Goal: Entertainment & Leisure: Browse casually

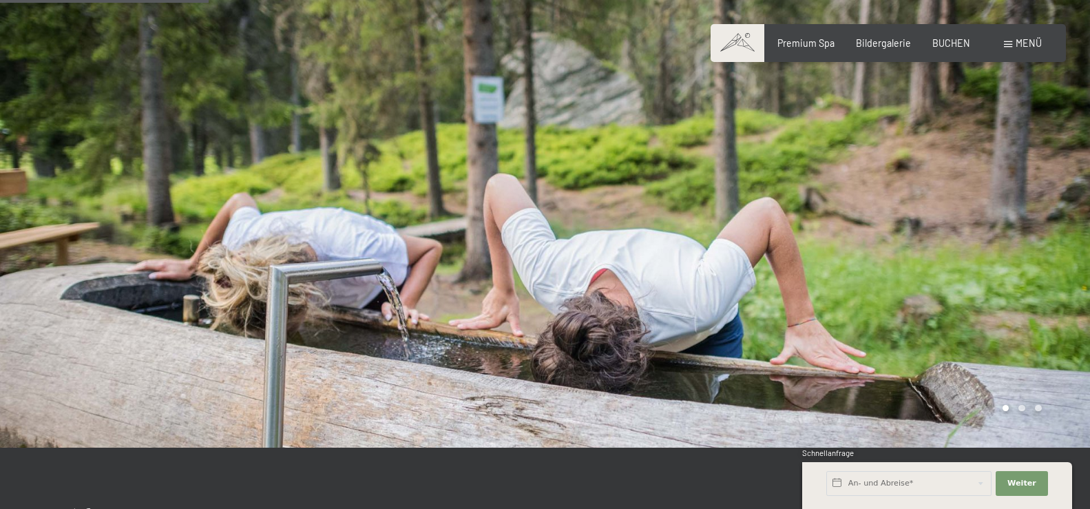
scroll to position [702, 0]
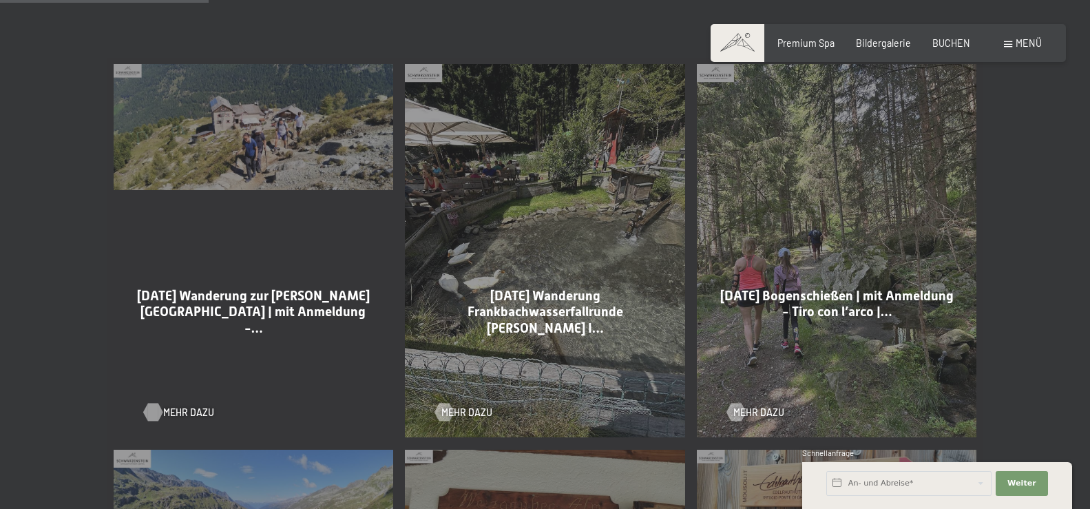
click at [179, 408] on span "Mehr dazu" at bounding box center [188, 413] width 51 height 14
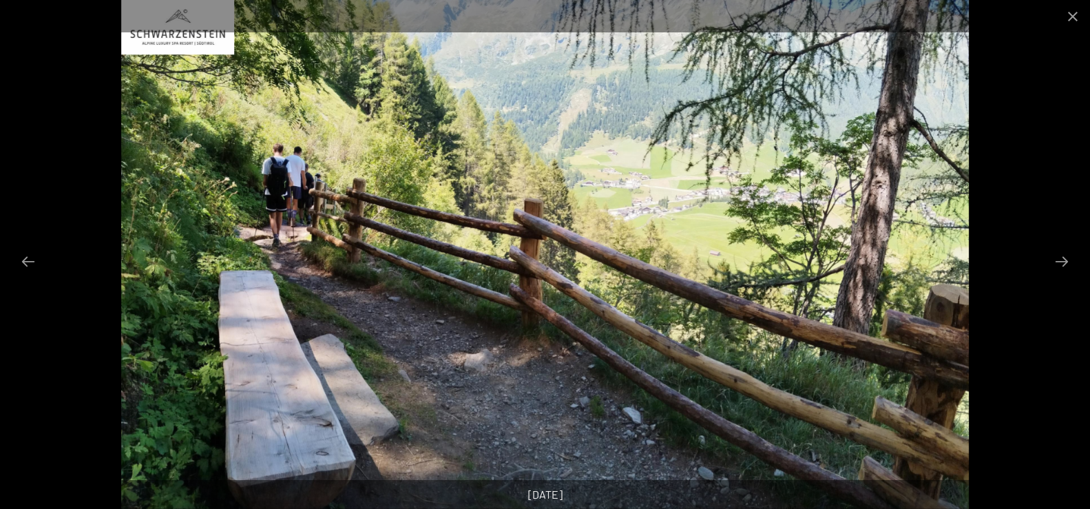
click at [1065, 255] on button "Next slide" at bounding box center [1061, 261] width 29 height 27
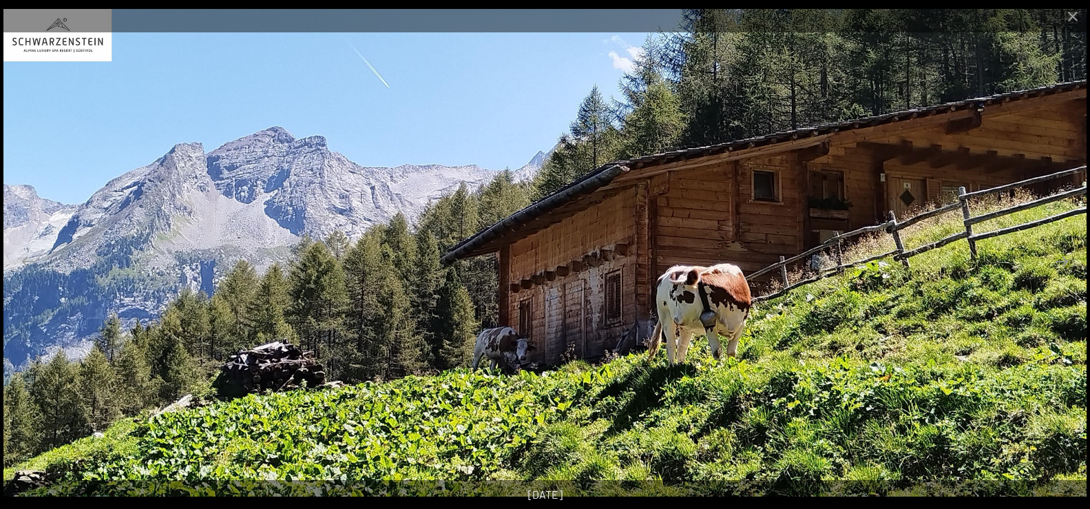
click at [1065, 255] on button "Next slide" at bounding box center [1061, 261] width 29 height 27
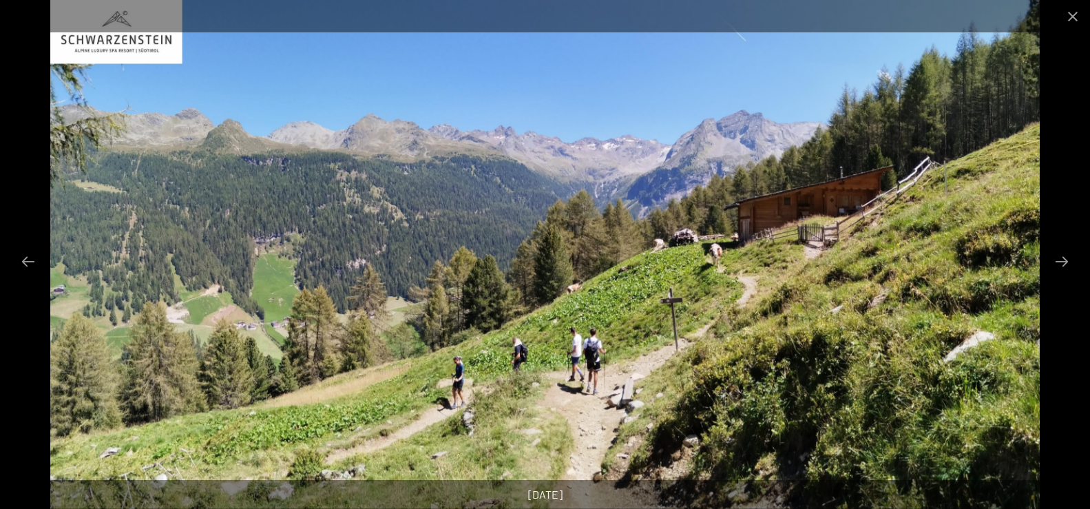
click at [1065, 255] on button "Next slide" at bounding box center [1061, 261] width 29 height 27
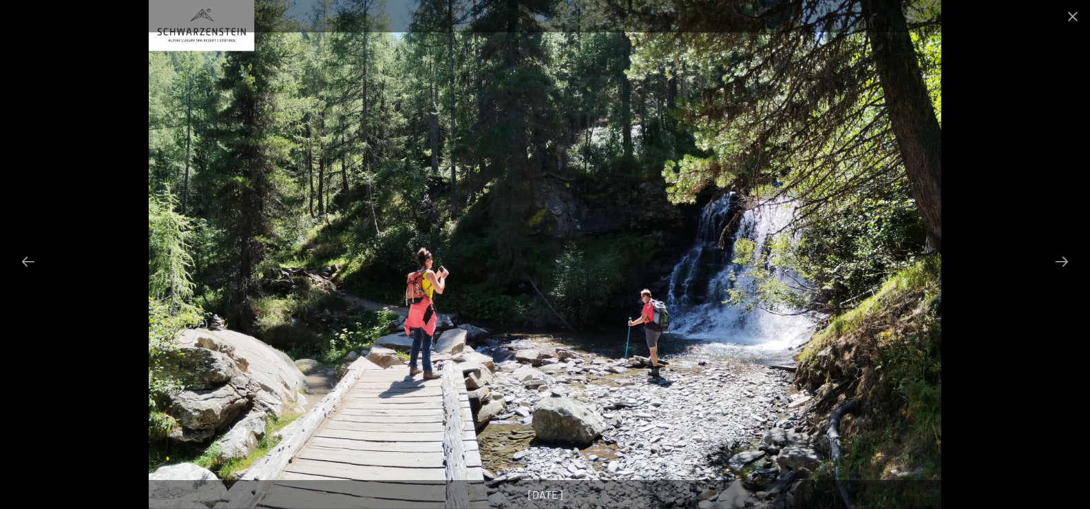
click at [1065, 255] on button "Next slide" at bounding box center [1061, 261] width 29 height 27
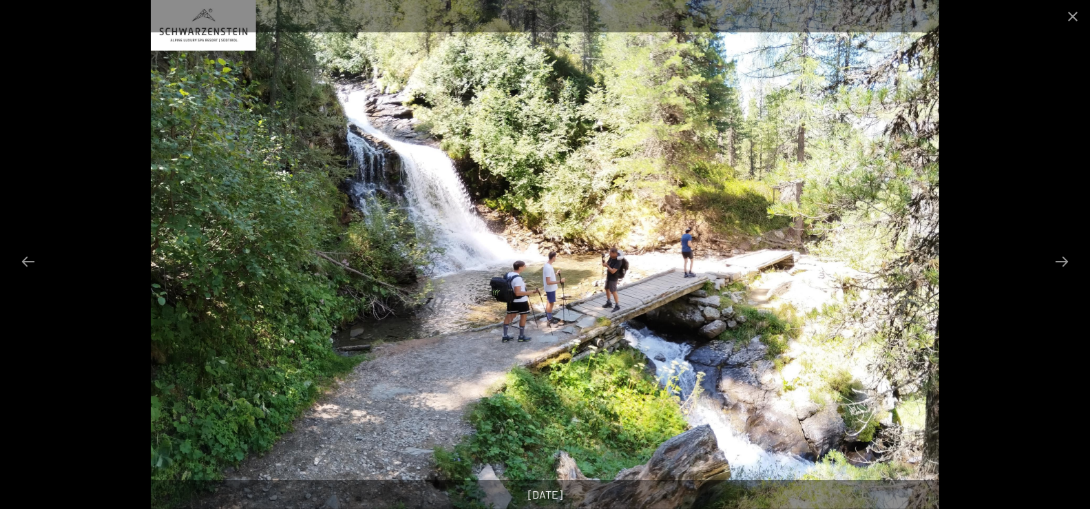
click at [1065, 255] on button "Next slide" at bounding box center [1061, 261] width 29 height 27
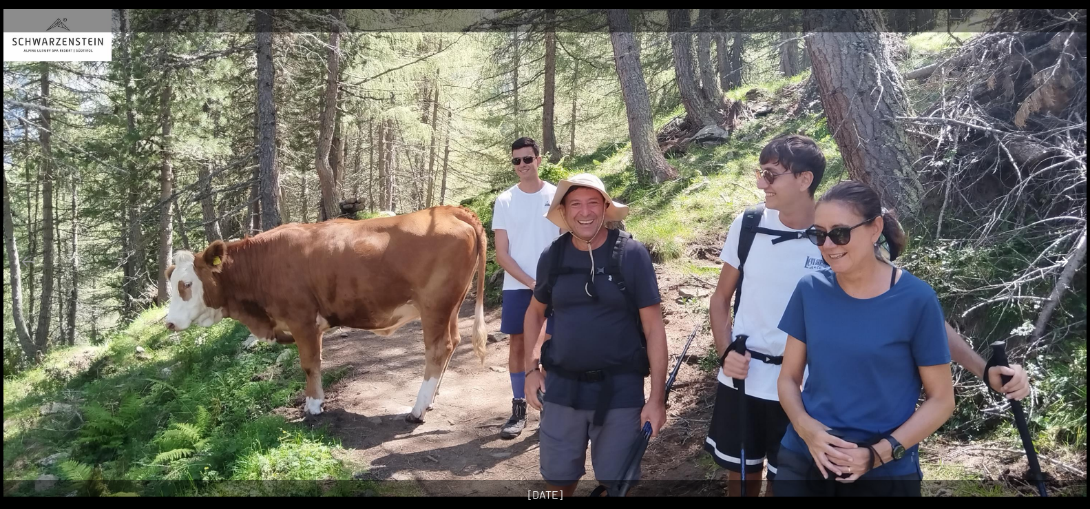
click at [1066, 255] on button "Next slide" at bounding box center [1061, 261] width 29 height 27
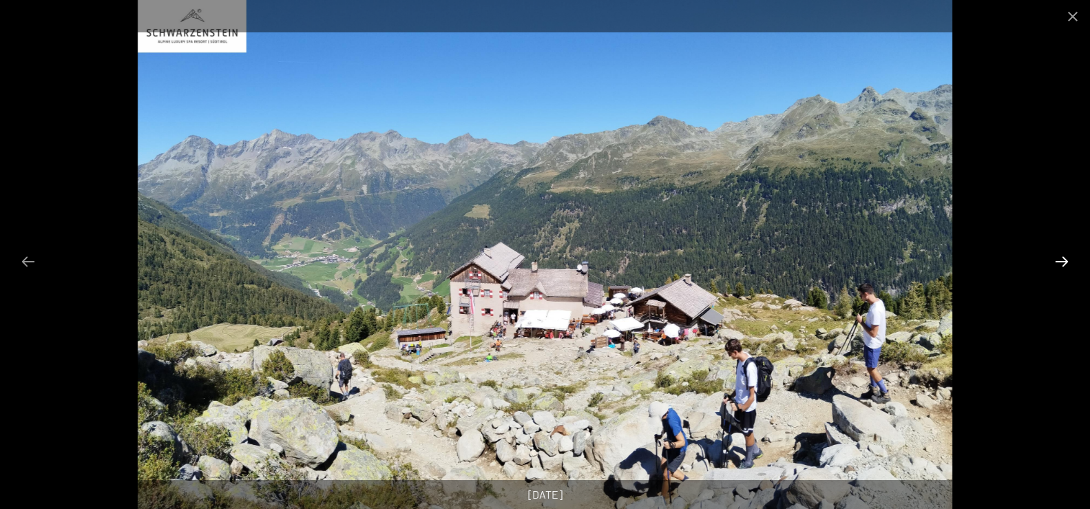
click at [1066, 255] on button "Next slide" at bounding box center [1061, 261] width 29 height 27
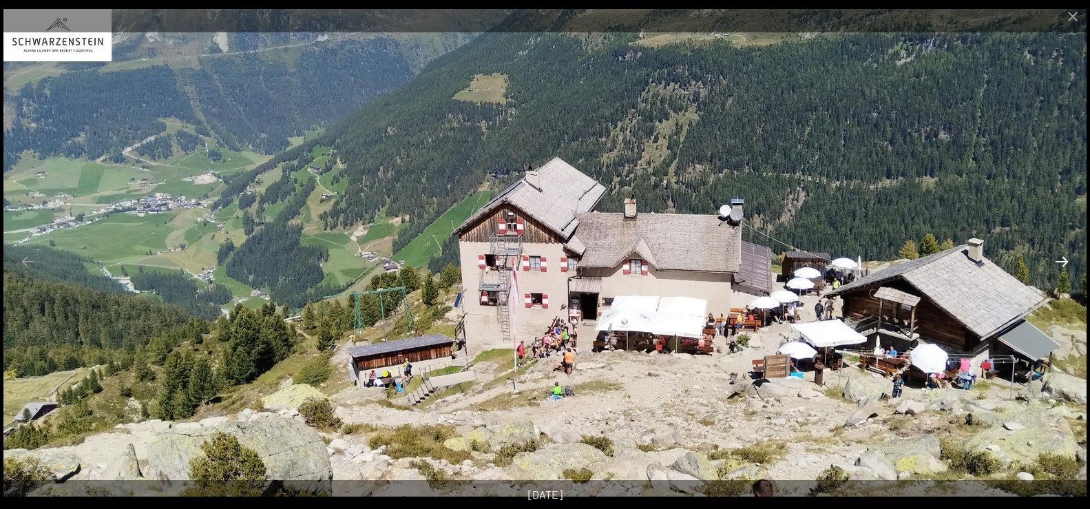
click at [1066, 255] on button "Next slide" at bounding box center [1061, 261] width 29 height 27
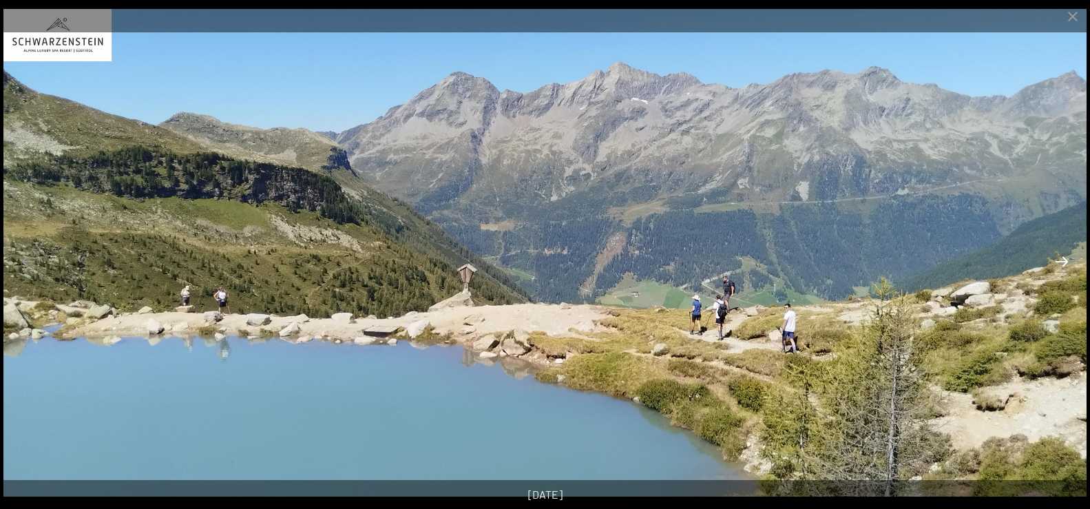
click at [1066, 255] on button "Next slide" at bounding box center [1061, 261] width 29 height 27
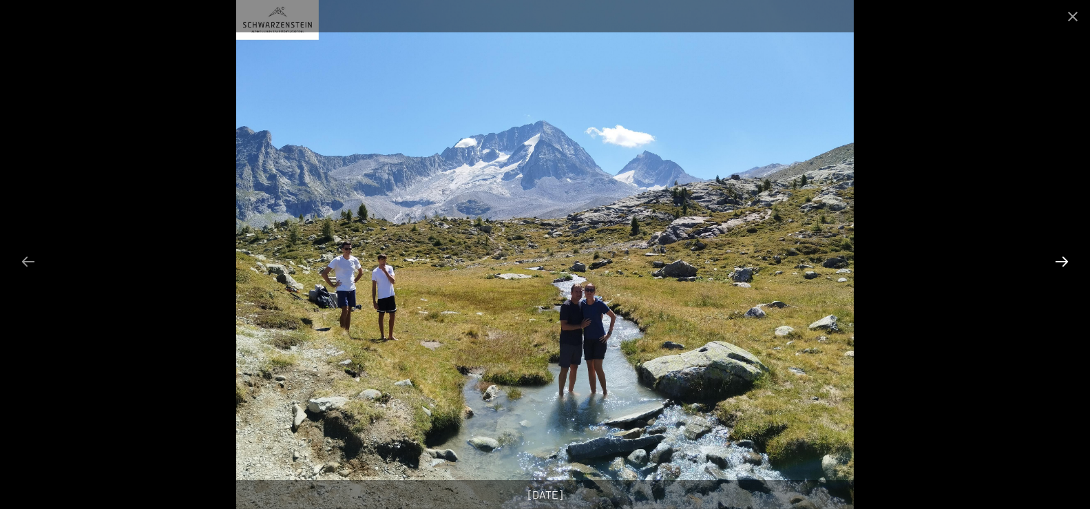
click at [1066, 255] on button "Next slide" at bounding box center [1061, 261] width 29 height 27
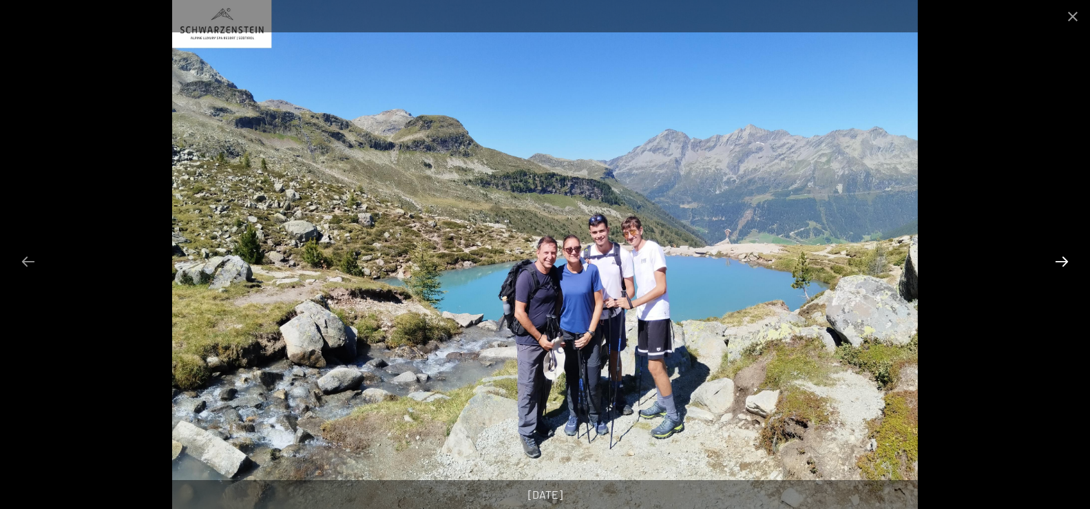
click at [1066, 255] on button "Next slide" at bounding box center [1061, 261] width 29 height 27
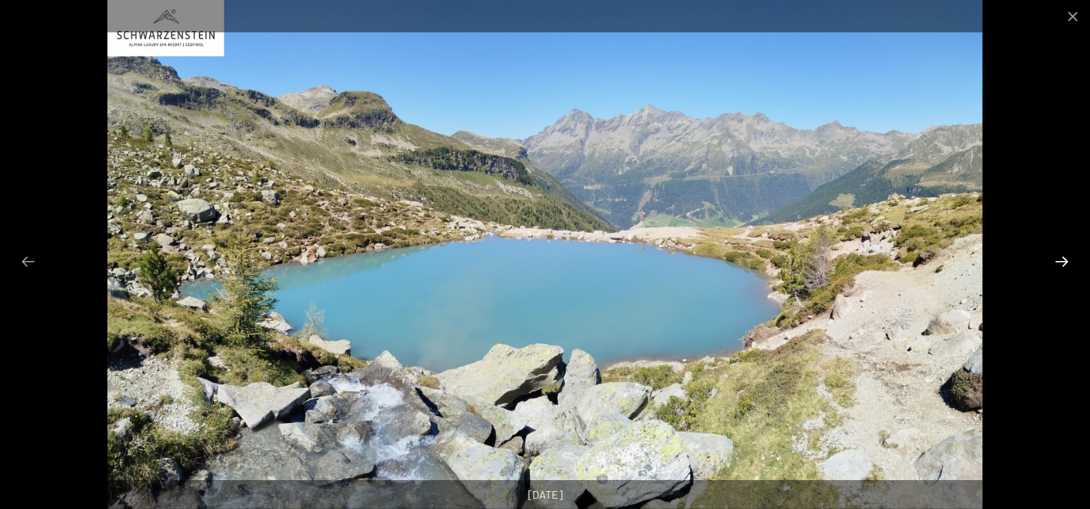
click at [1066, 255] on button "Next slide" at bounding box center [1061, 261] width 29 height 27
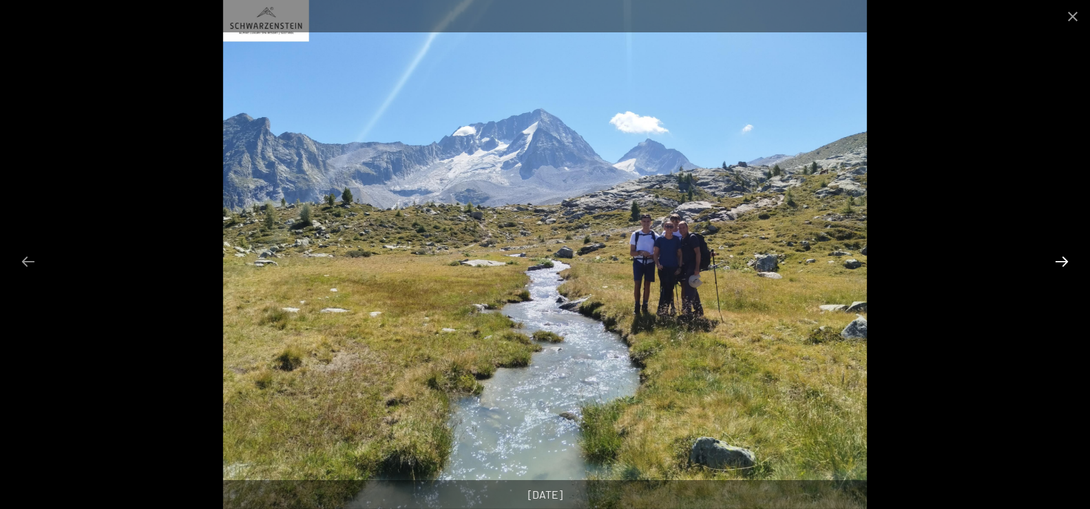
click at [1066, 255] on button "Next slide" at bounding box center [1061, 261] width 29 height 27
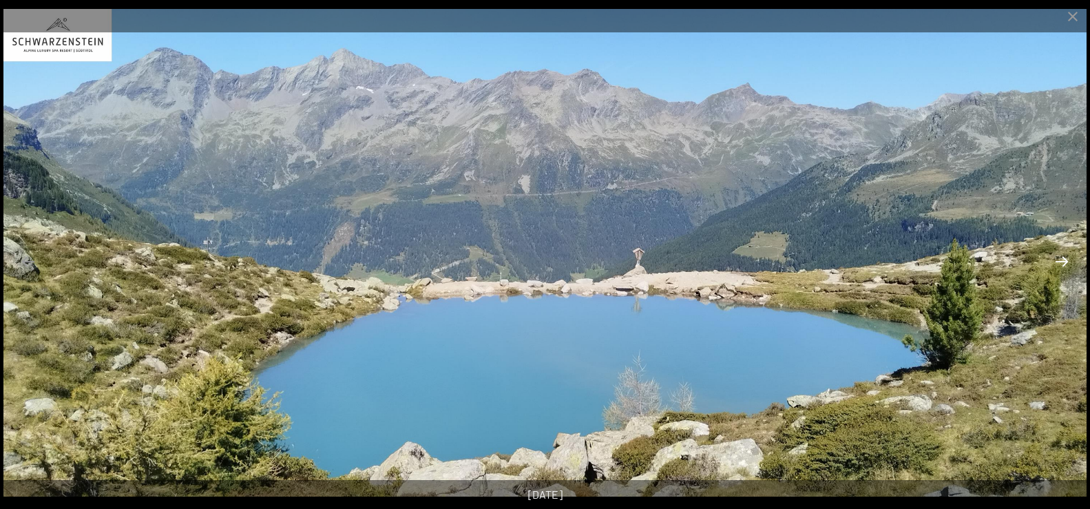
click at [1066, 255] on button "Next slide" at bounding box center [1061, 261] width 29 height 27
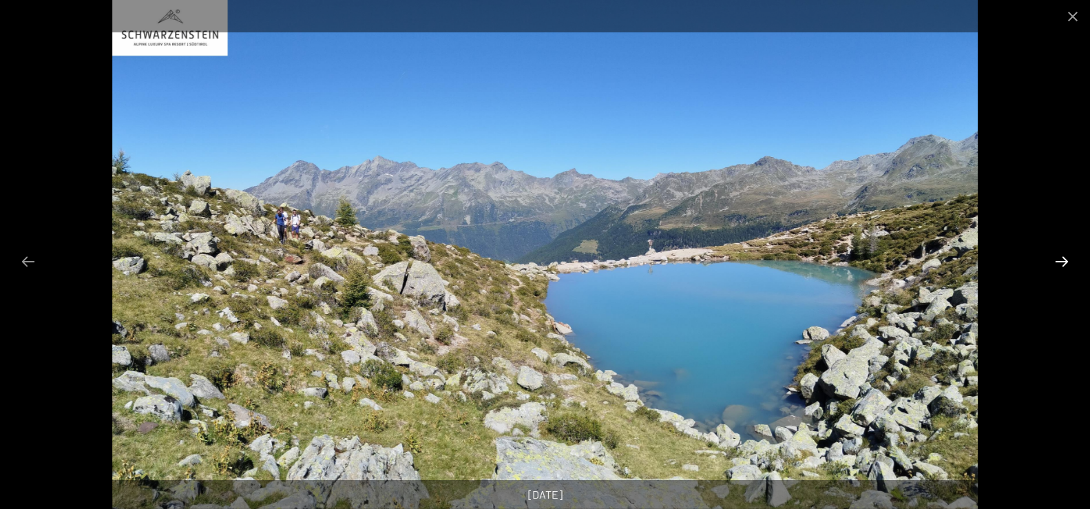
click at [1066, 255] on button "Next slide" at bounding box center [1061, 261] width 29 height 27
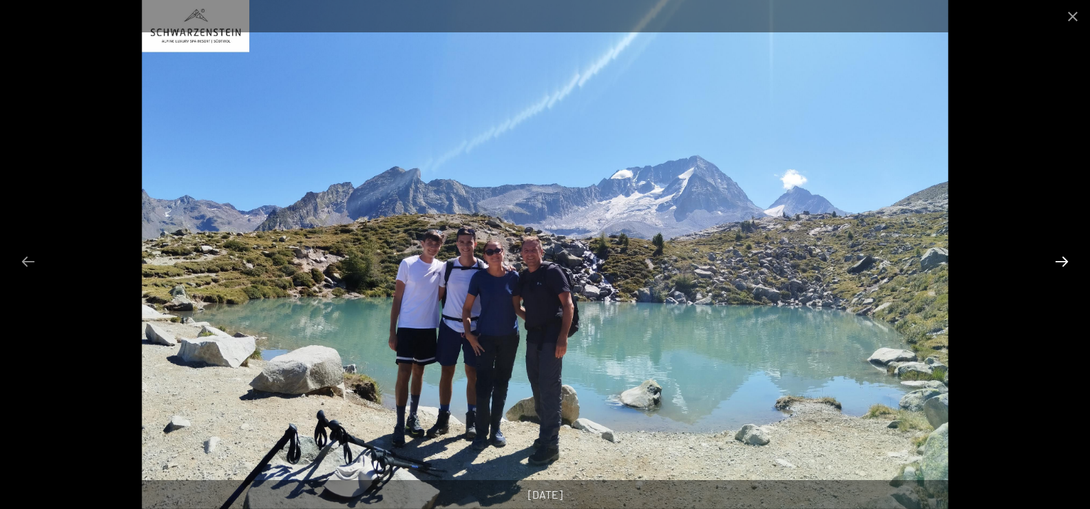
click at [1066, 255] on button "Next slide" at bounding box center [1061, 261] width 29 height 27
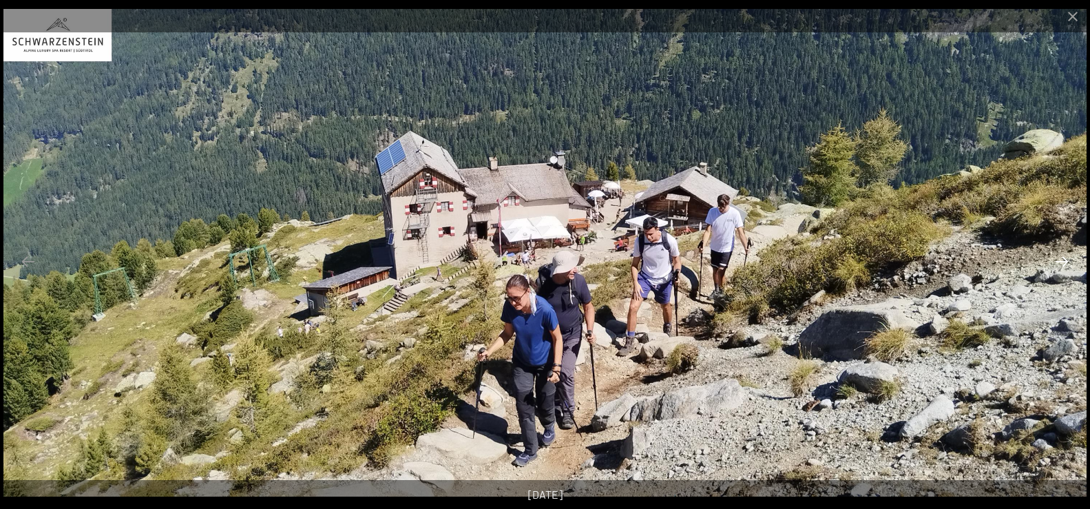
click at [1066, 255] on button "Next slide" at bounding box center [1061, 261] width 29 height 27
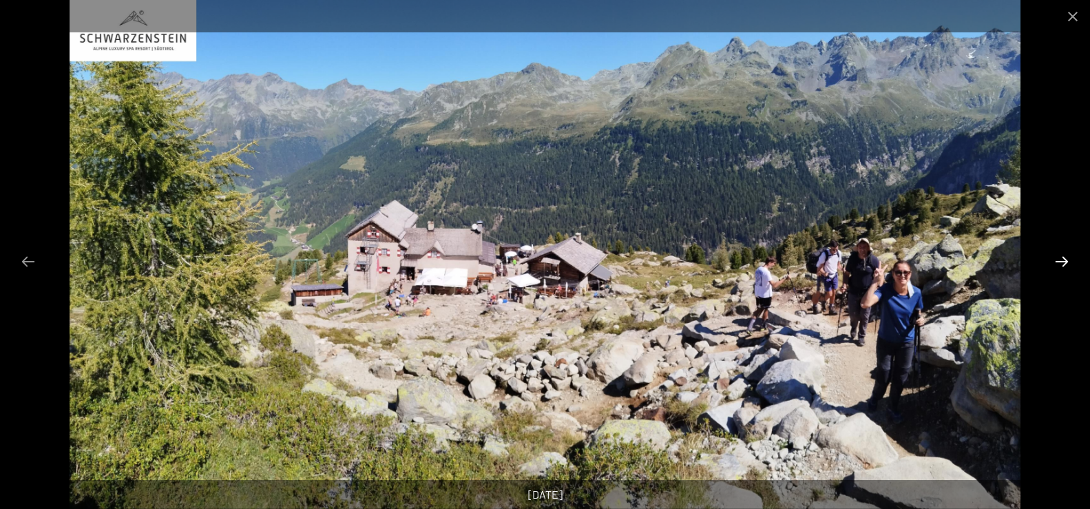
click at [1066, 255] on button "Next slide" at bounding box center [1061, 261] width 29 height 27
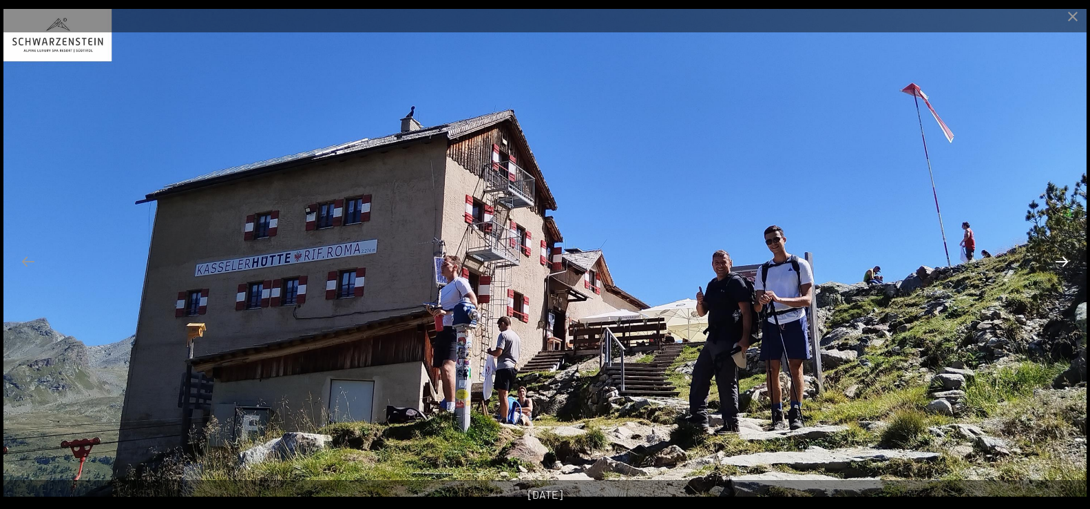
click at [1066, 255] on button "Next slide" at bounding box center [1061, 261] width 29 height 27
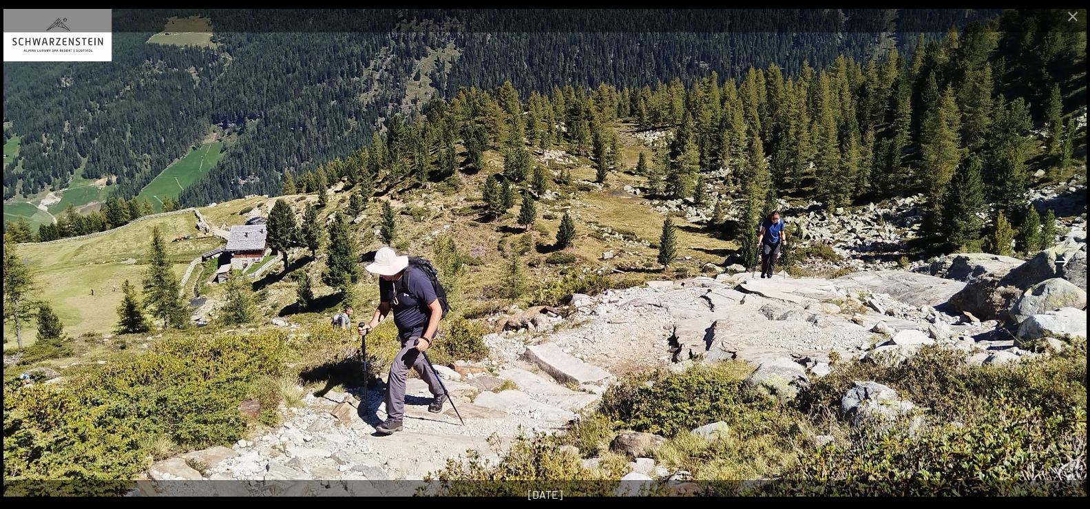
click at [1066, 255] on button "Next slide" at bounding box center [1061, 261] width 29 height 27
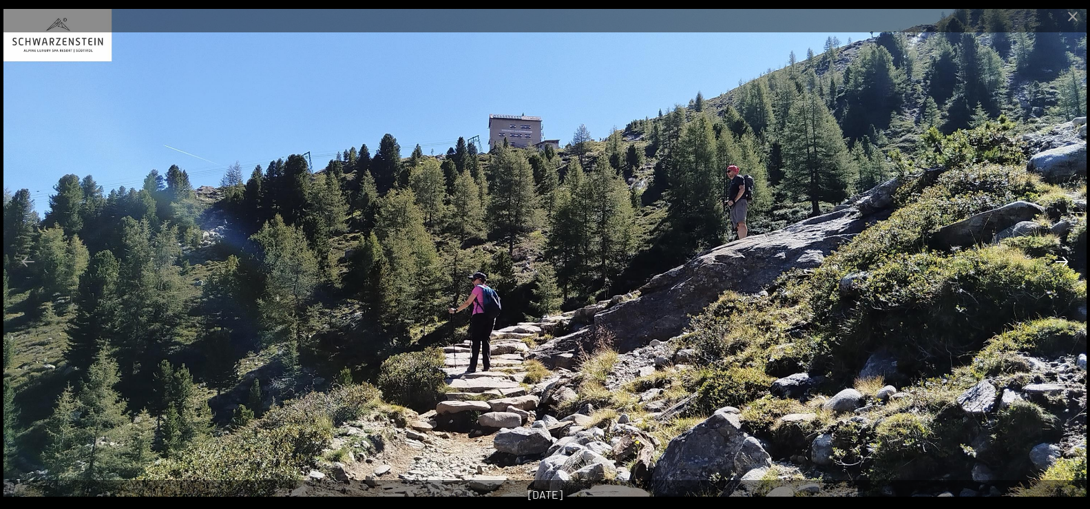
click at [1066, 255] on button "Next slide" at bounding box center [1061, 261] width 29 height 27
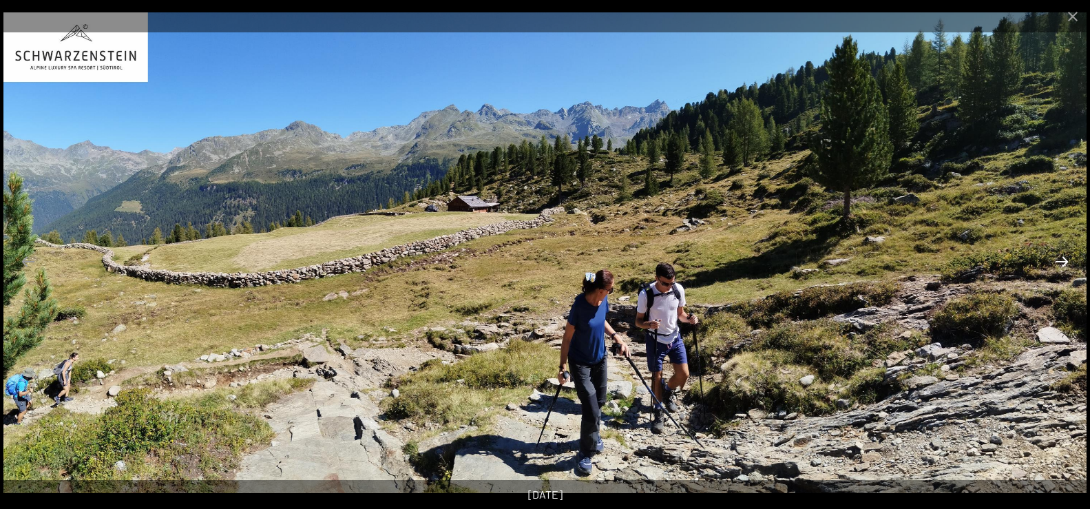
click at [1066, 255] on button "Next slide" at bounding box center [1061, 261] width 29 height 27
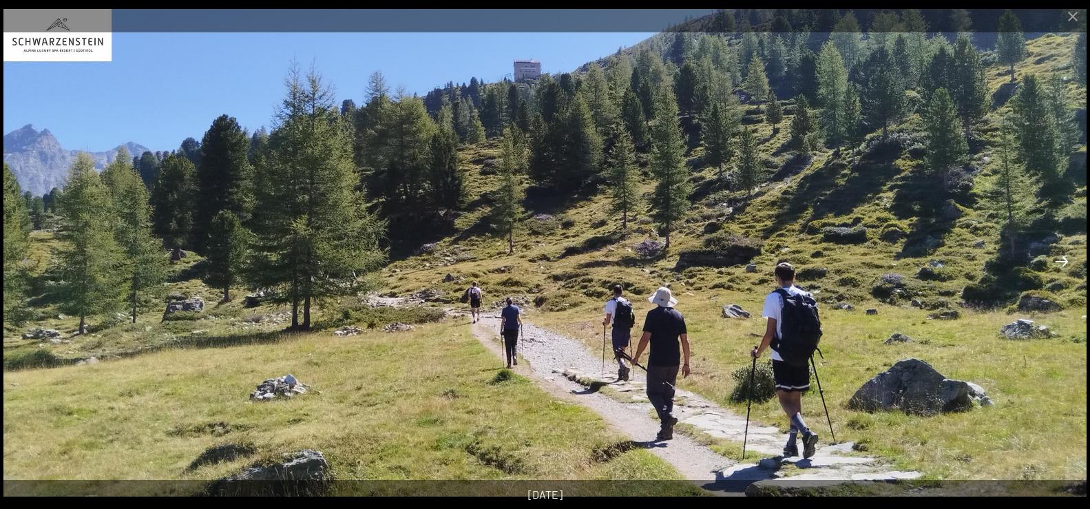
click at [1066, 255] on button "Next slide" at bounding box center [1061, 261] width 29 height 27
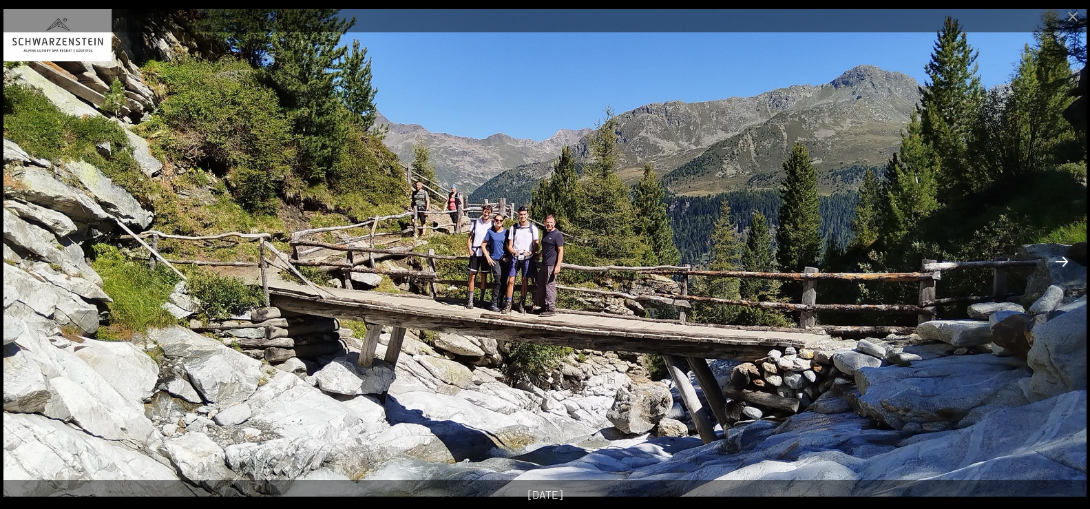
click at [1066, 255] on button "Next slide" at bounding box center [1061, 261] width 29 height 27
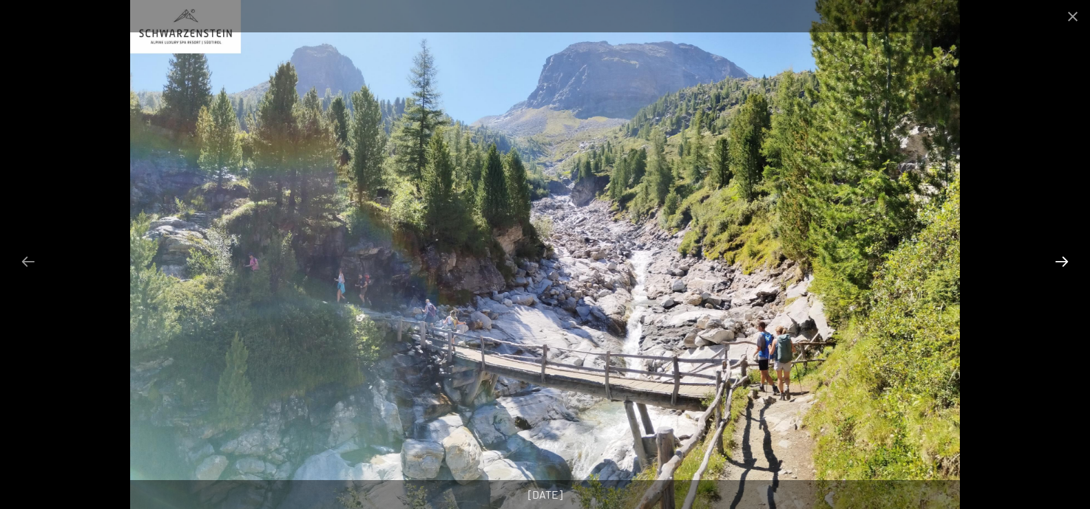
click at [1066, 255] on button "Next slide" at bounding box center [1061, 261] width 29 height 27
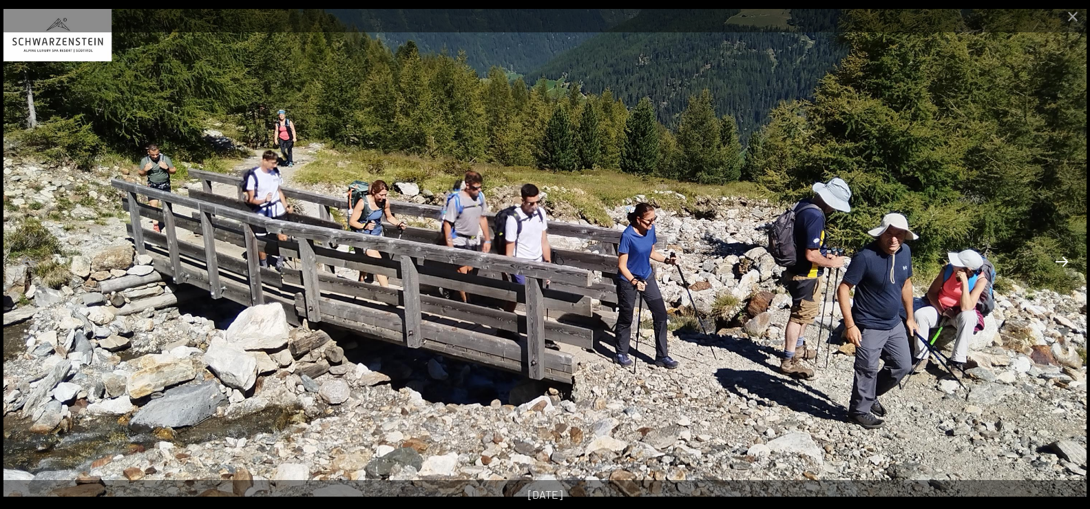
click at [1066, 255] on button "Next slide" at bounding box center [1061, 261] width 29 height 27
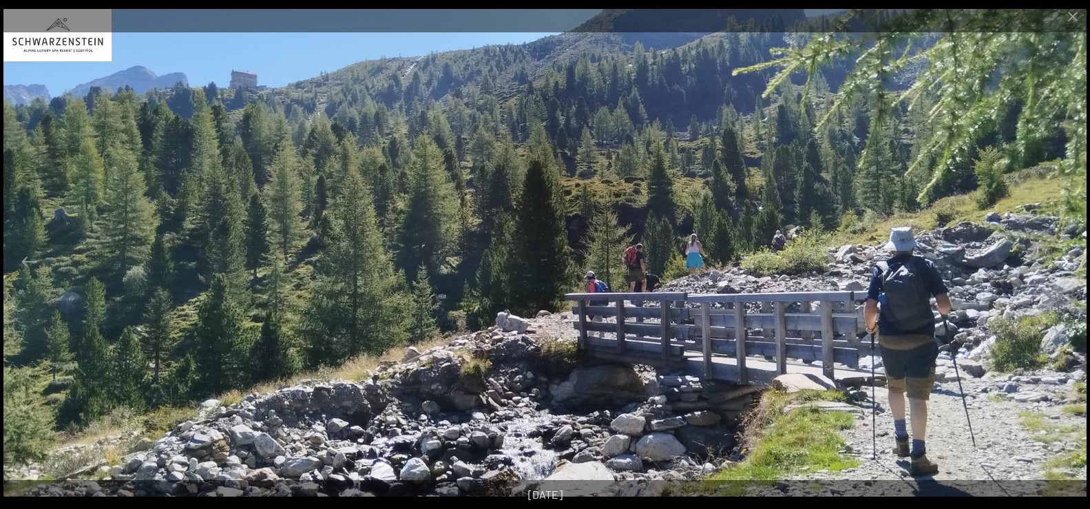
click at [1066, 255] on button "Next slide" at bounding box center [1061, 261] width 29 height 27
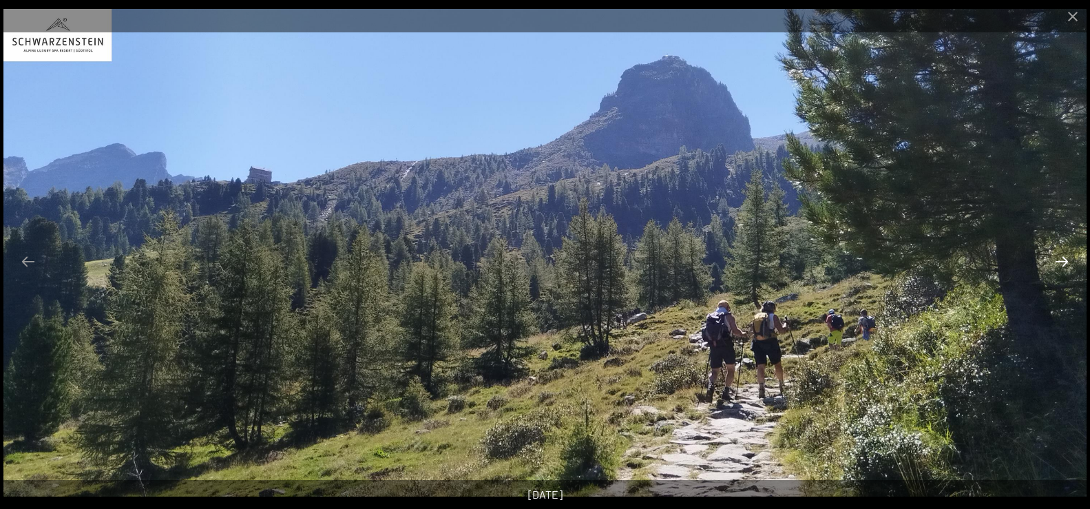
click at [1066, 255] on button "Next slide" at bounding box center [1061, 261] width 29 height 27
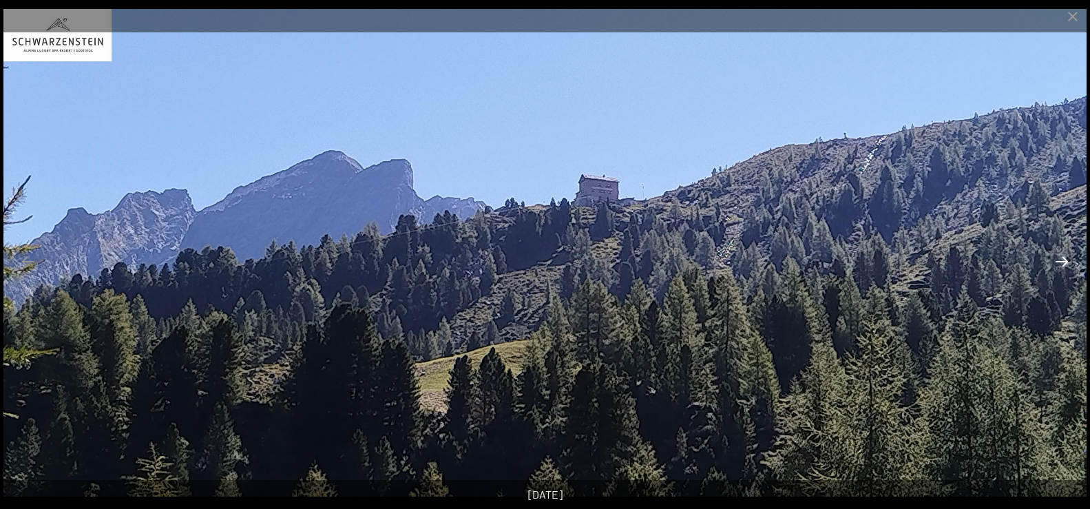
click at [1066, 255] on button "Next slide" at bounding box center [1061, 261] width 29 height 27
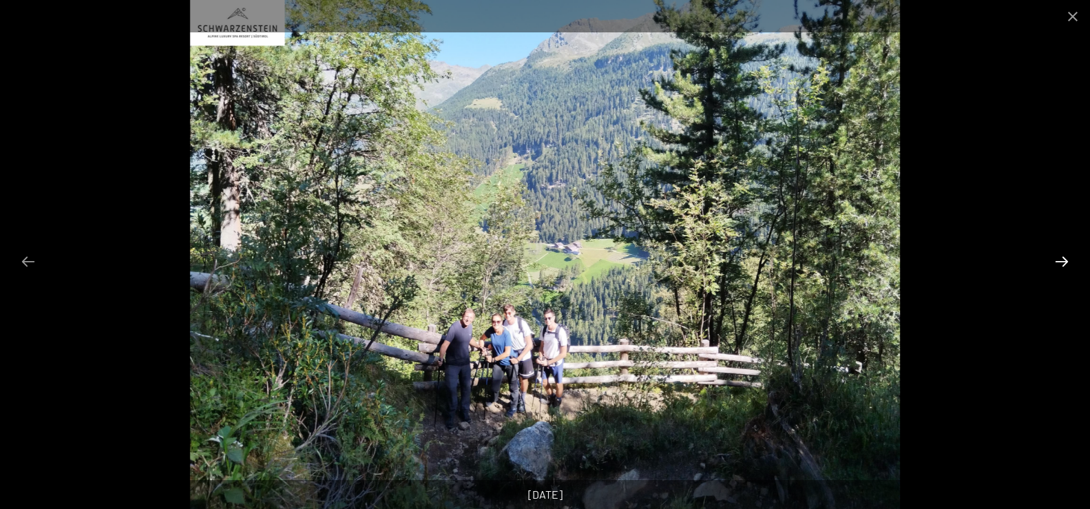
click at [1066, 255] on button "Next slide" at bounding box center [1061, 261] width 29 height 27
